Goal: Information Seeking & Learning: Learn about a topic

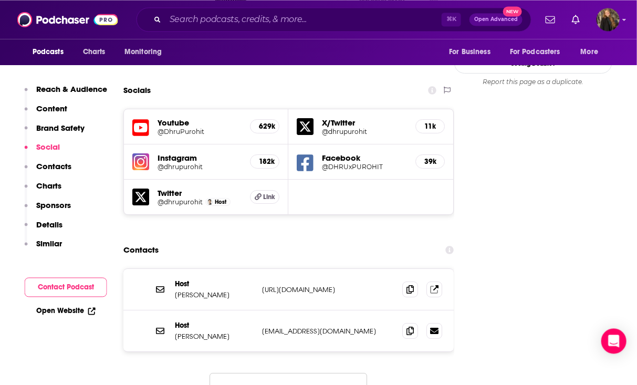
scroll to position [1166, 31]
click at [406, 327] on icon at bounding box center [409, 331] width 7 height 8
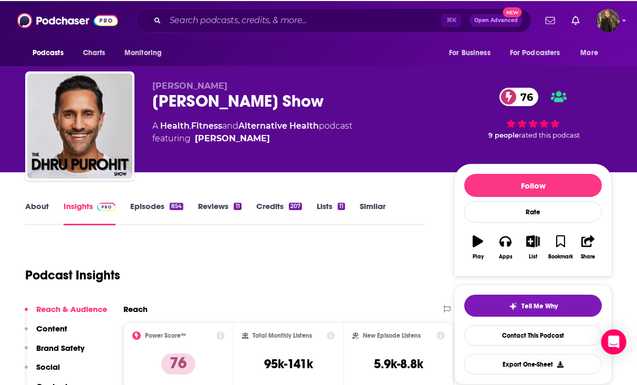
scroll to position [0, 31]
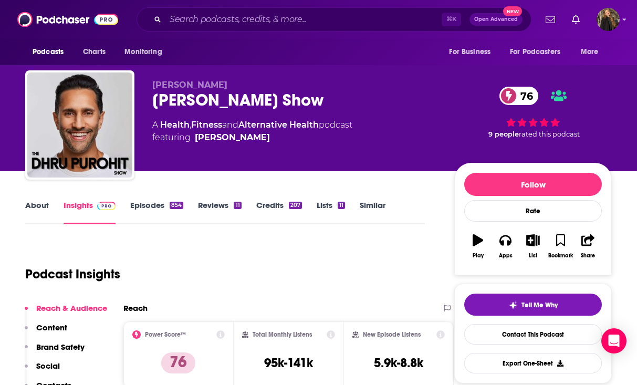
click at [130, 207] on link "Episodes 854" at bounding box center [156, 212] width 53 height 24
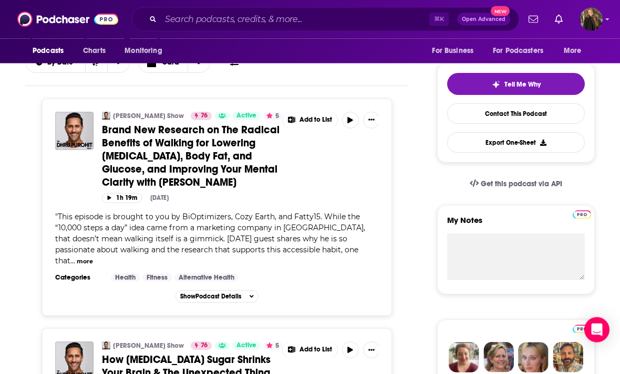
scroll to position [221, 0]
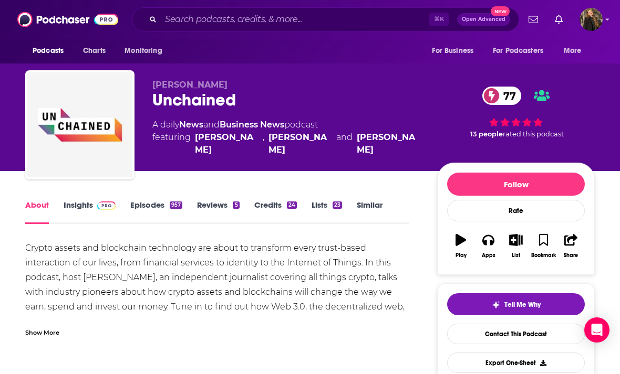
click at [100, 209] on img at bounding box center [106, 206] width 18 height 8
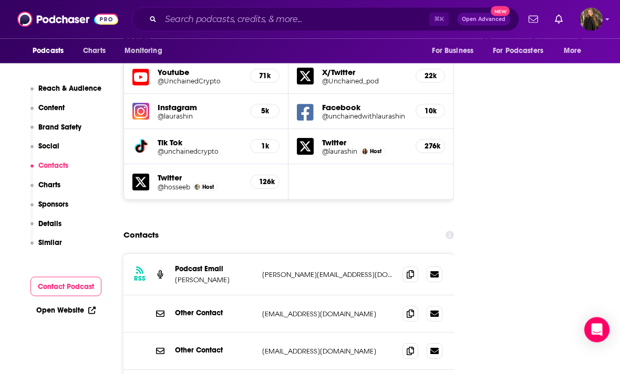
scroll to position [1241, 0]
click at [411, 270] on icon at bounding box center [409, 274] width 7 height 8
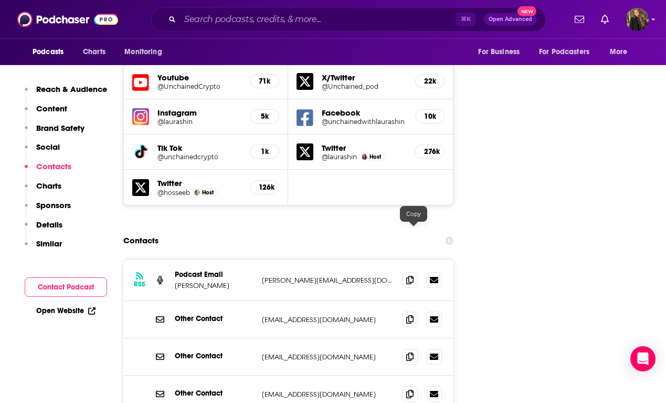
scroll to position [1238, 0]
click at [414, 315] on icon at bounding box center [409, 319] width 7 height 8
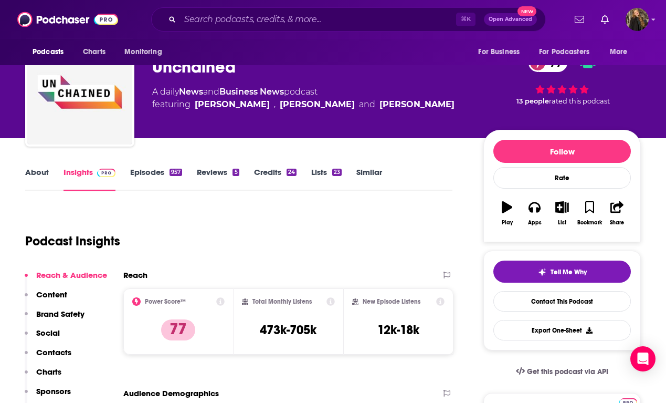
scroll to position [0, 0]
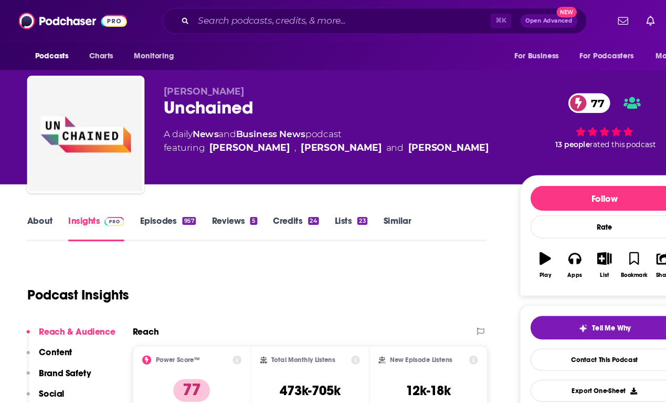
click at [163, 211] on link "Episodes 957" at bounding box center [156, 212] width 52 height 24
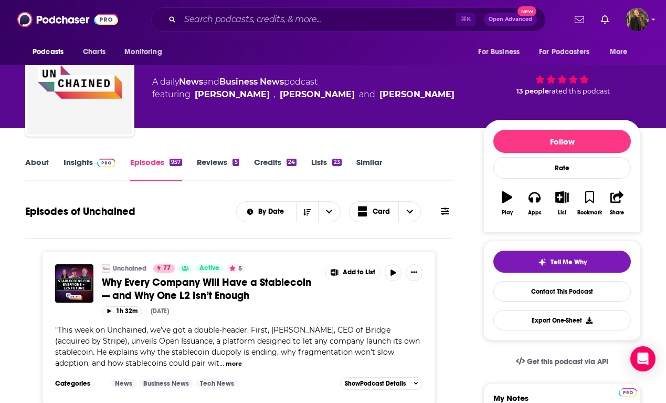
scroll to position [41, 0]
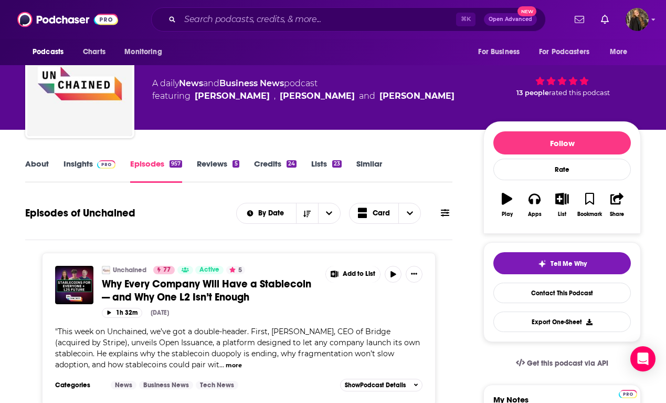
click at [67, 357] on span "This week on Unchained, we’ve got a double-header. First, Zach Abrams, CEO of B…" at bounding box center [237, 348] width 365 height 43
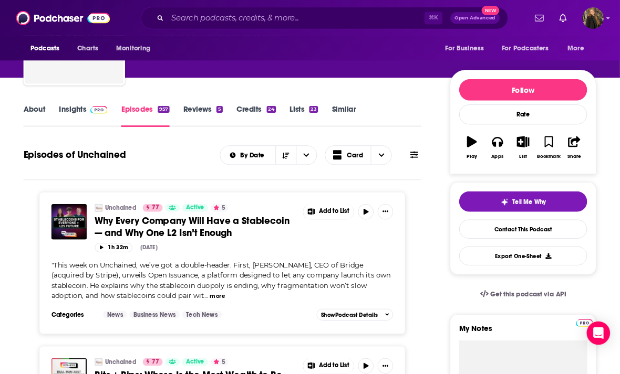
scroll to position [0, 0]
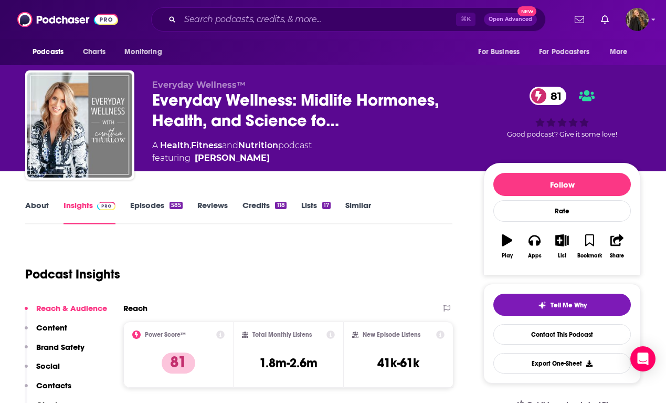
click at [155, 210] on link "Episodes 585" at bounding box center [156, 212] width 53 height 24
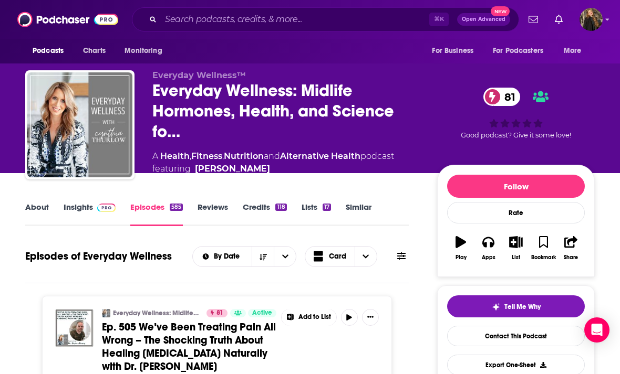
click at [87, 210] on link "Insights" at bounding box center [90, 214] width 52 height 24
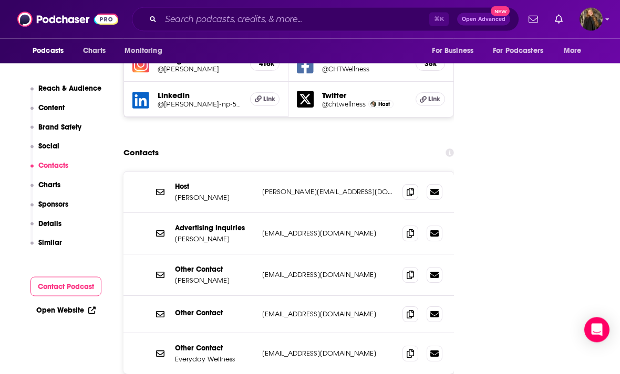
scroll to position [1264, 0]
click at [413, 188] on icon at bounding box center [409, 192] width 7 height 8
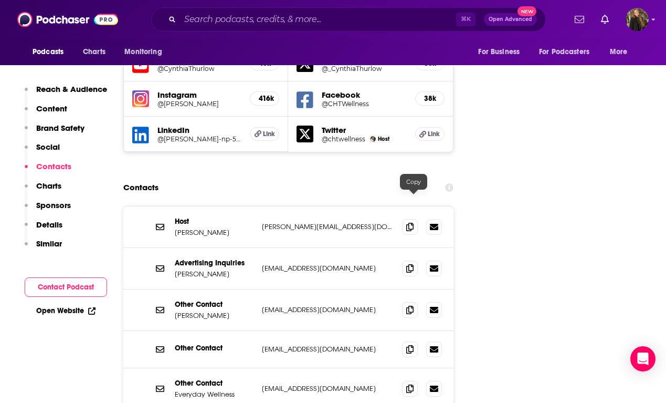
scroll to position [1231, 5]
click at [410, 265] on icon at bounding box center [409, 269] width 7 height 8
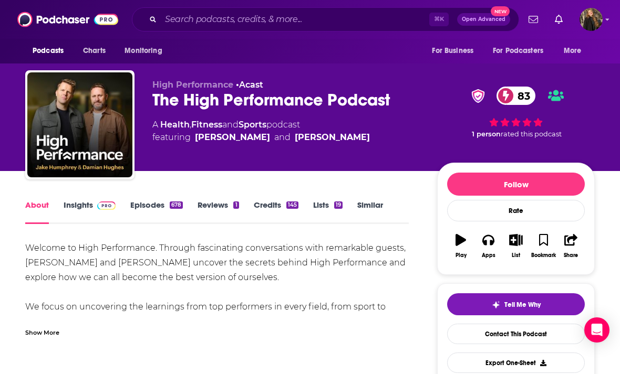
click at [151, 210] on link "Episodes 678" at bounding box center [156, 212] width 53 height 24
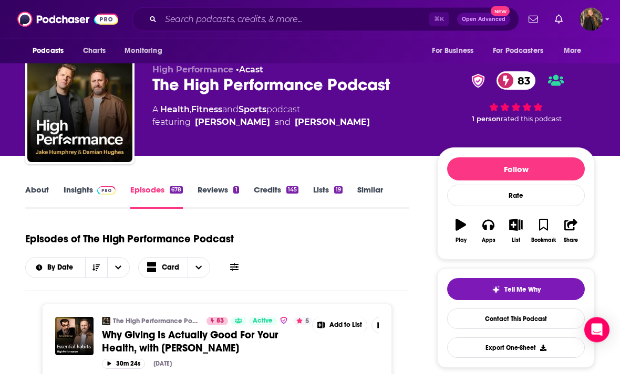
scroll to position [2, 0]
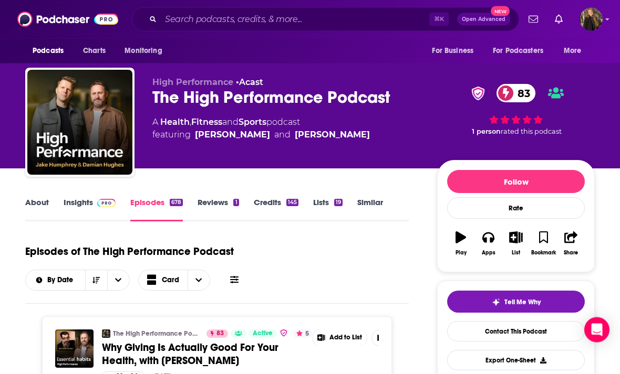
click at [40, 199] on link "About" at bounding box center [37, 210] width 24 height 24
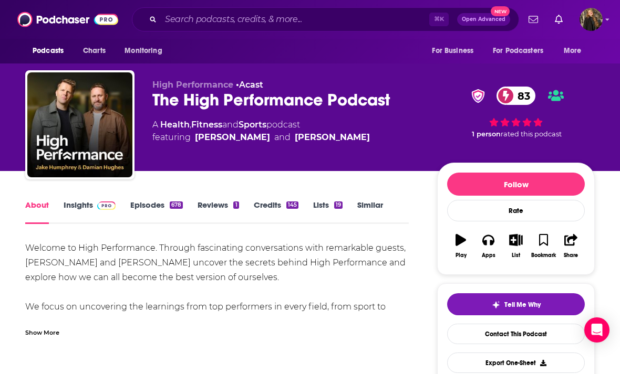
click at [99, 210] on img at bounding box center [106, 206] width 18 height 8
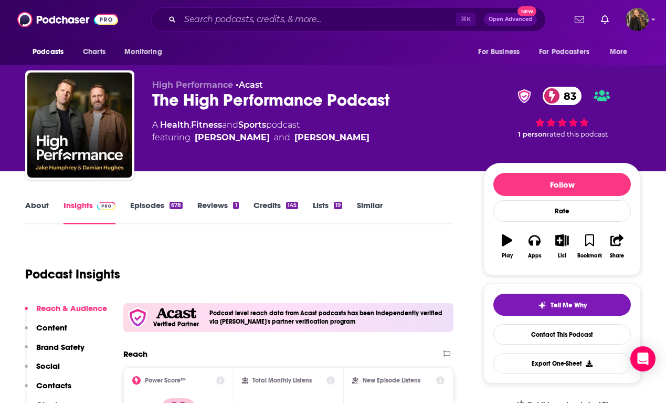
click at [162, 218] on link "Episodes 678" at bounding box center [156, 212] width 53 height 24
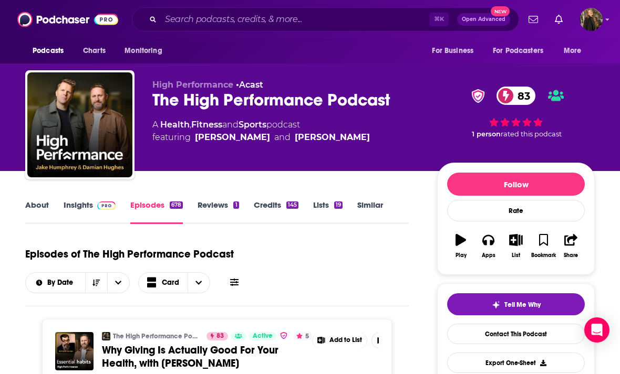
click at [85, 214] on link "Insights" at bounding box center [90, 212] width 52 height 24
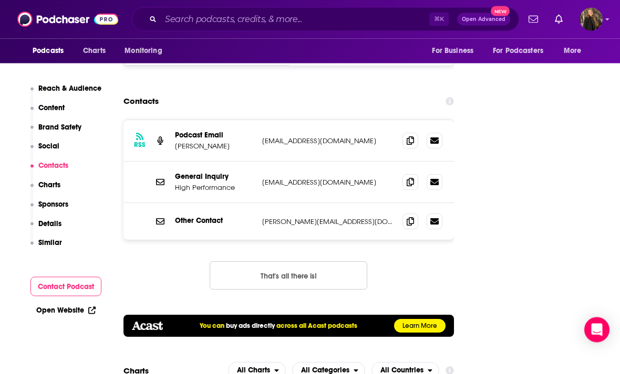
scroll to position [1349, 0]
click at [410, 137] on icon at bounding box center [409, 141] width 7 height 8
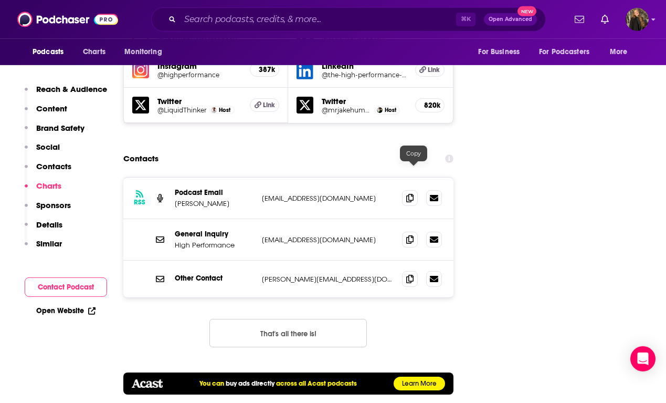
scroll to position [1295, 0]
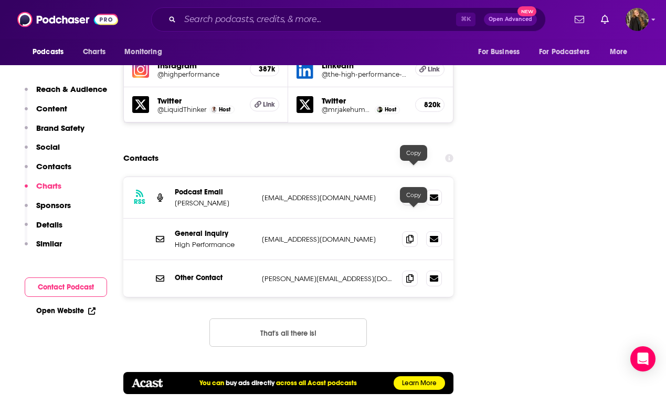
click at [414, 235] on icon at bounding box center [409, 239] width 7 height 8
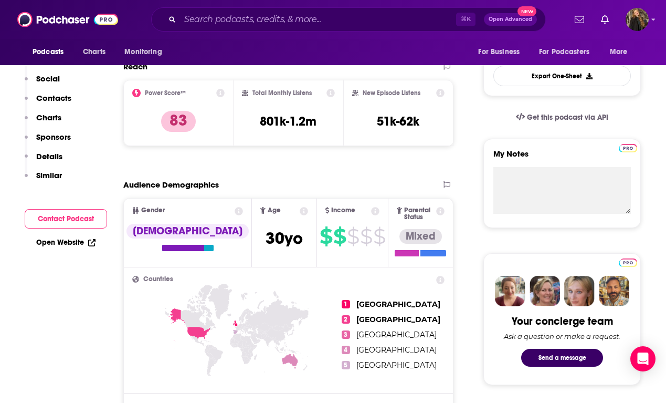
scroll to position [0, 0]
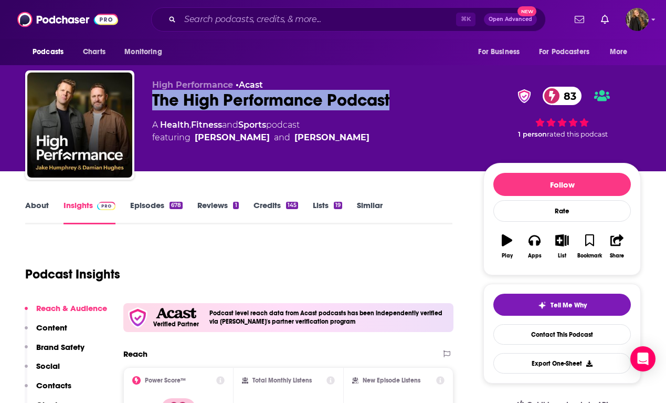
copy h2 "The High Performance Podcast"
